Goal: Transaction & Acquisition: Book appointment/travel/reservation

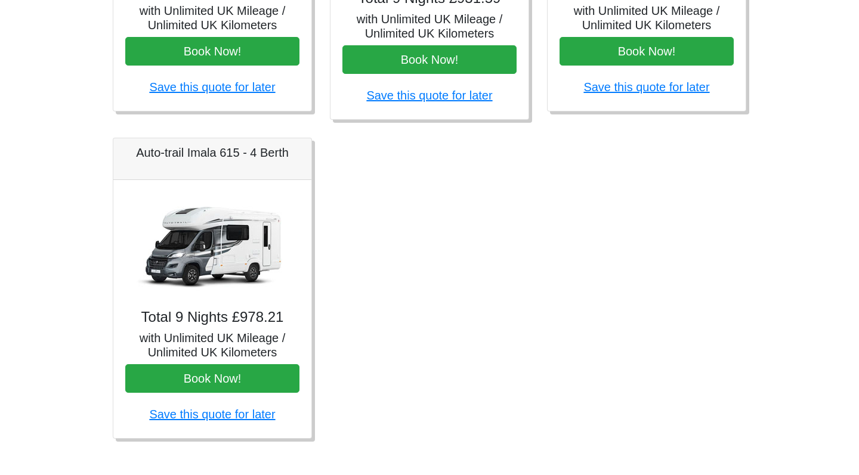
scroll to position [126, 0]
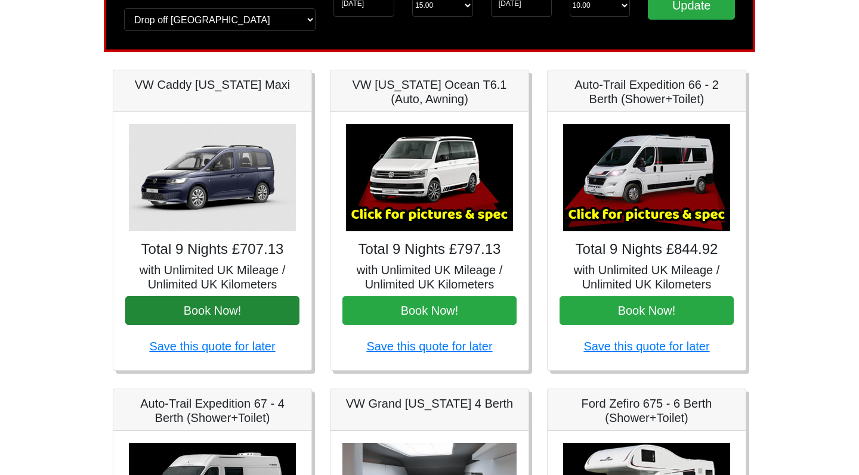
click at [247, 300] on button "Book Now!" at bounding box center [212, 310] width 174 height 29
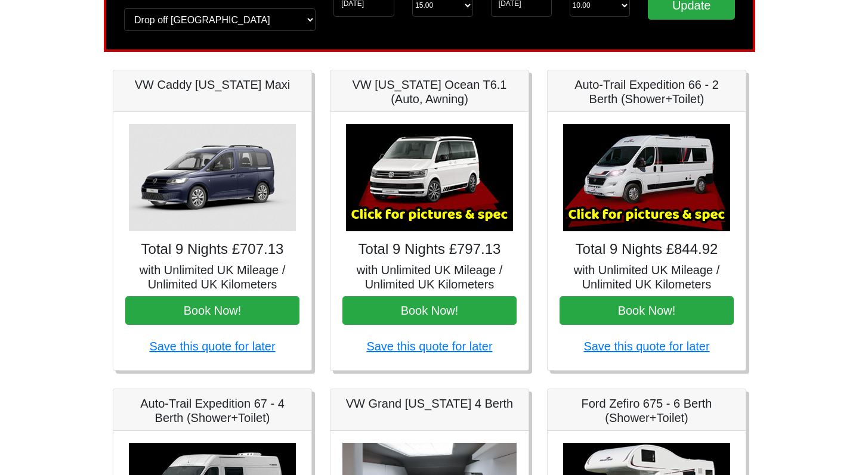
click at [218, 166] on img at bounding box center [212, 177] width 167 height 107
click at [422, 130] on img at bounding box center [429, 177] width 167 height 107
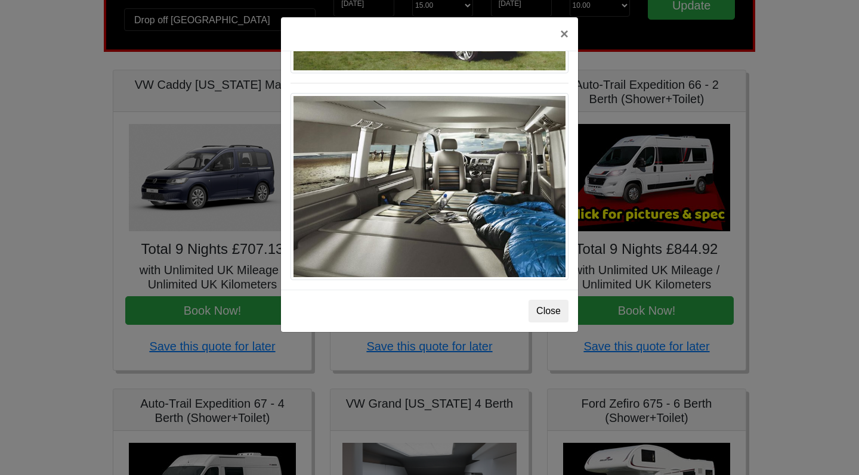
scroll to position [1330, 0]
click at [567, 39] on button "×" at bounding box center [563, 33] width 27 height 33
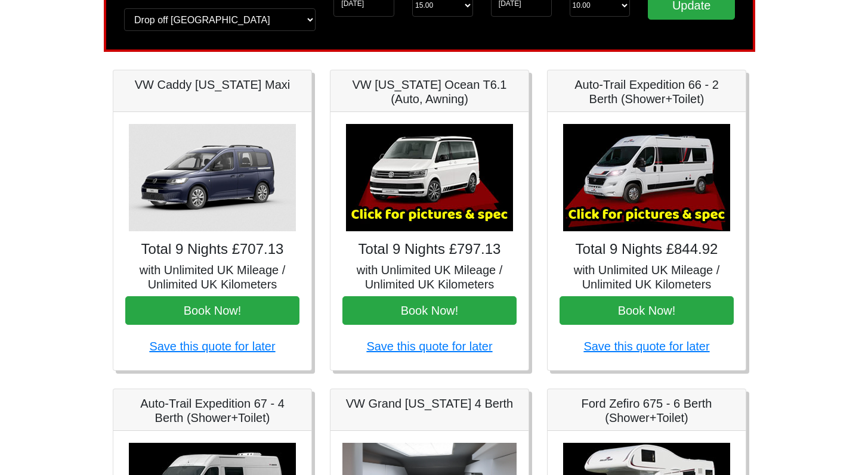
click at [611, 165] on img at bounding box center [646, 177] width 167 height 107
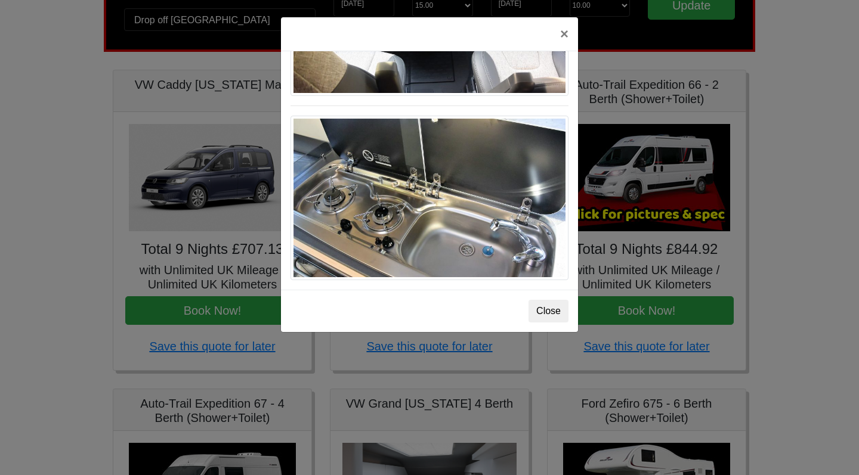
scroll to position [1266, 0]
click at [563, 30] on button "×" at bounding box center [563, 33] width 27 height 33
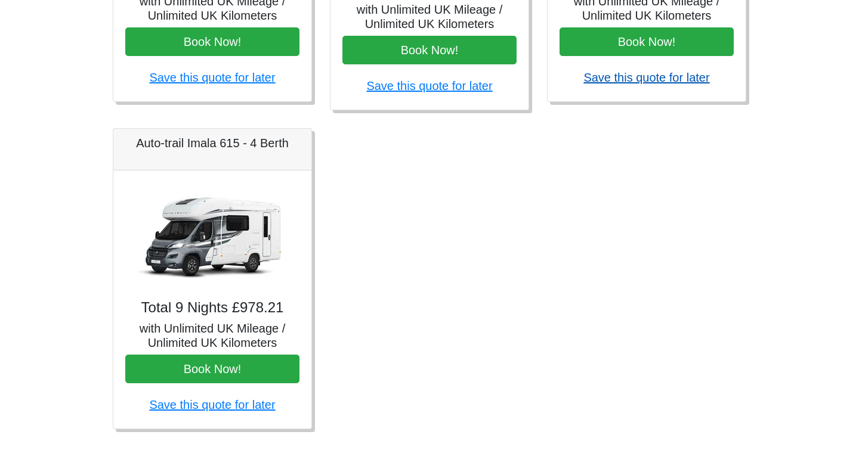
scroll to position [714, 0]
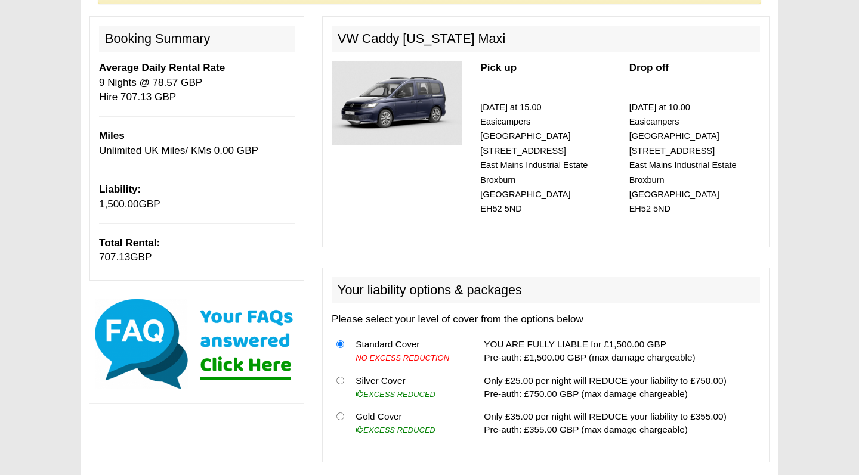
scroll to position [133, 0]
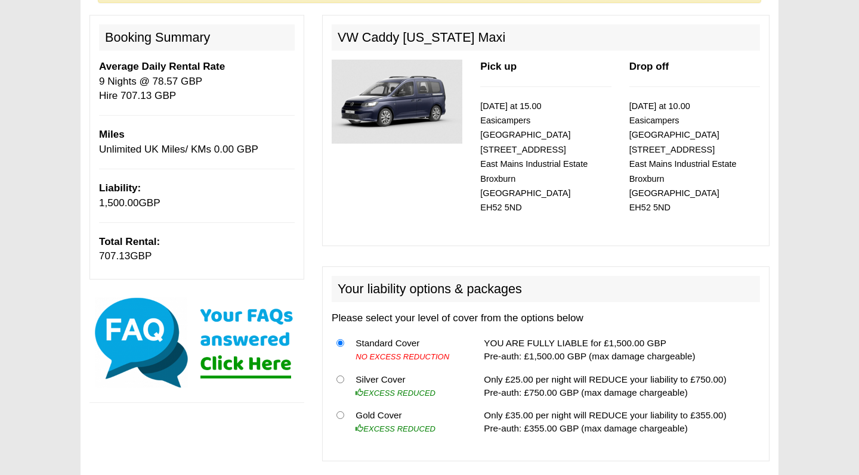
click at [340, 411] on input "radio" at bounding box center [340, 415] width 8 height 8
radio input "true"
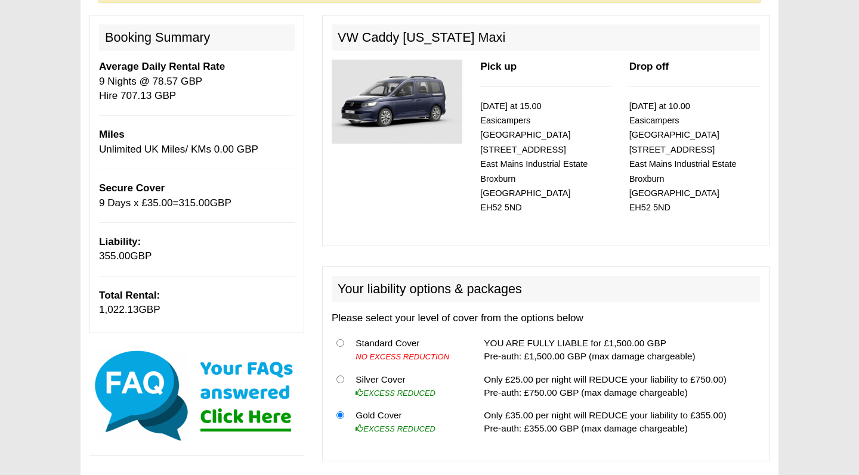
click at [341, 376] on input "radio" at bounding box center [340, 380] width 8 height 8
radio input "true"
drag, startPoint x: 98, startPoint y: 308, endPoint x: 189, endPoint y: 308, distance: 90.6
click at [189, 308] on div "Booking Summary Average Daily Rental Rate 9 Nights @ 78.57 GBP Hire 707.13 GBP …" at bounding box center [196, 174] width 215 height 318
click at [188, 308] on p "Total Rental: 932.13 GBP" at bounding box center [197, 303] width 196 height 29
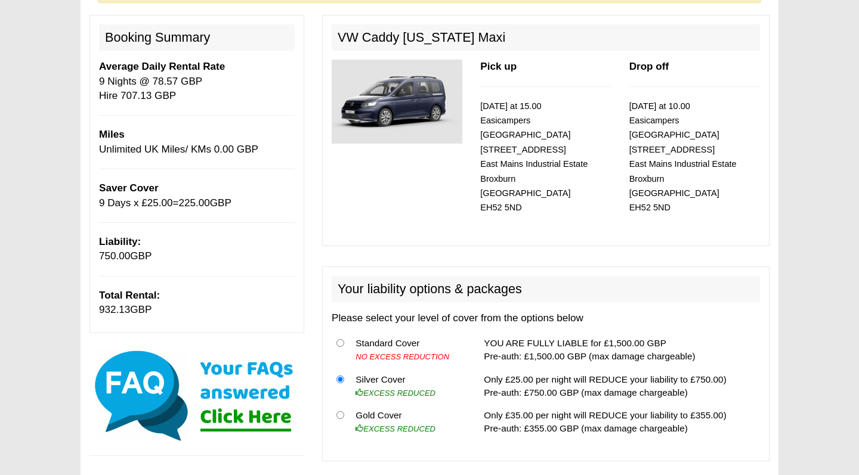
click at [341, 339] on input "radio" at bounding box center [340, 343] width 8 height 8
radio input "true"
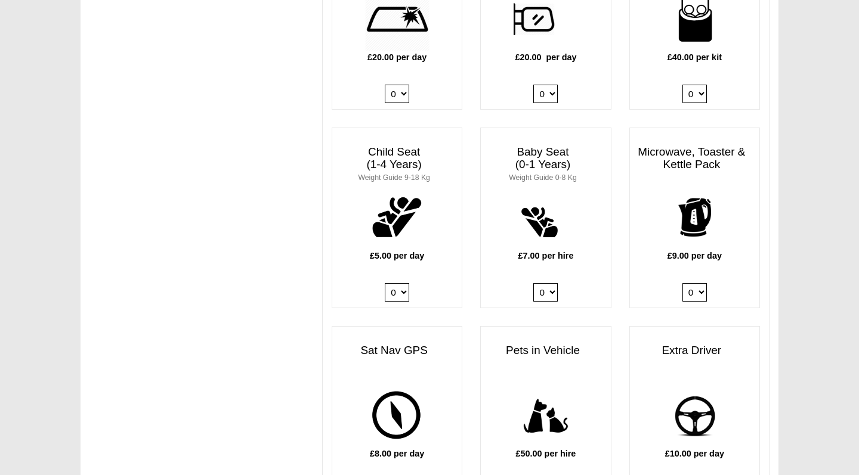
scroll to position [1157, 0]
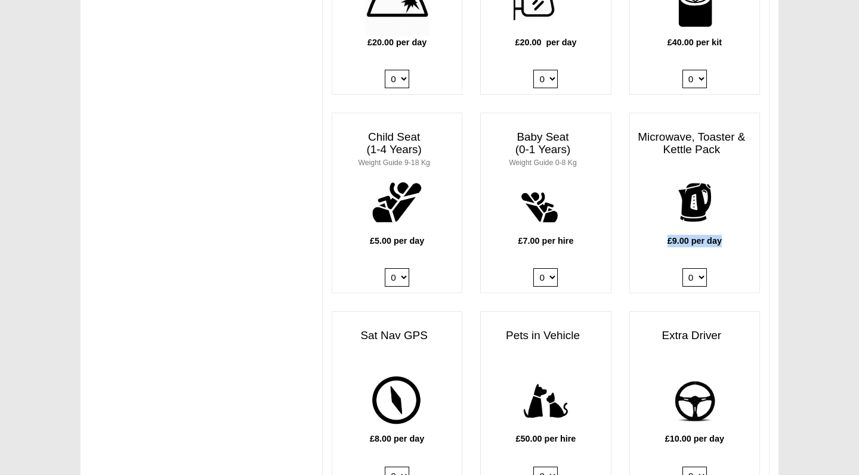
drag, startPoint x: 664, startPoint y: 206, endPoint x: 734, endPoint y: 206, distance: 69.2
click at [734, 235] on p "£9.00 per day" at bounding box center [694, 241] width 129 height 13
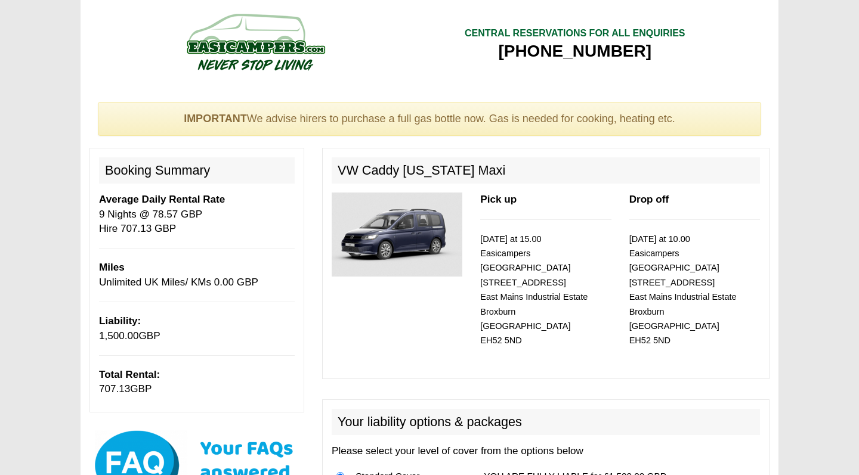
scroll to position [0, 0]
